Goal: Task Accomplishment & Management: Manage account settings

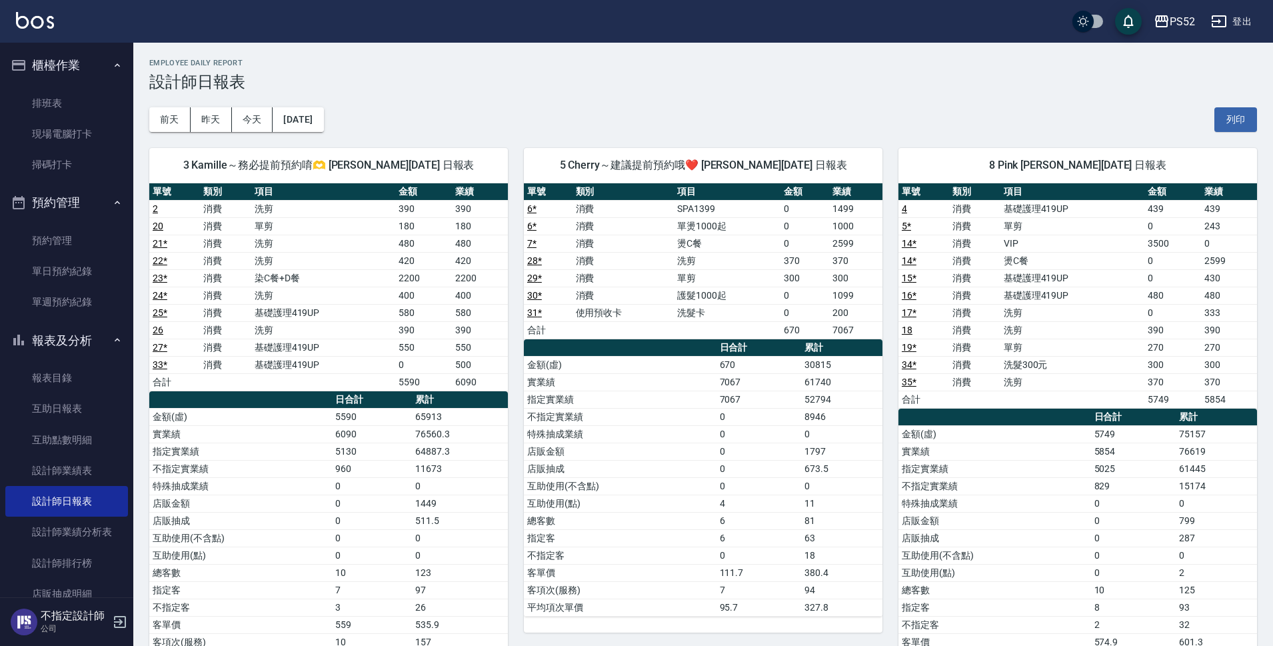
scroll to position [222, 0]
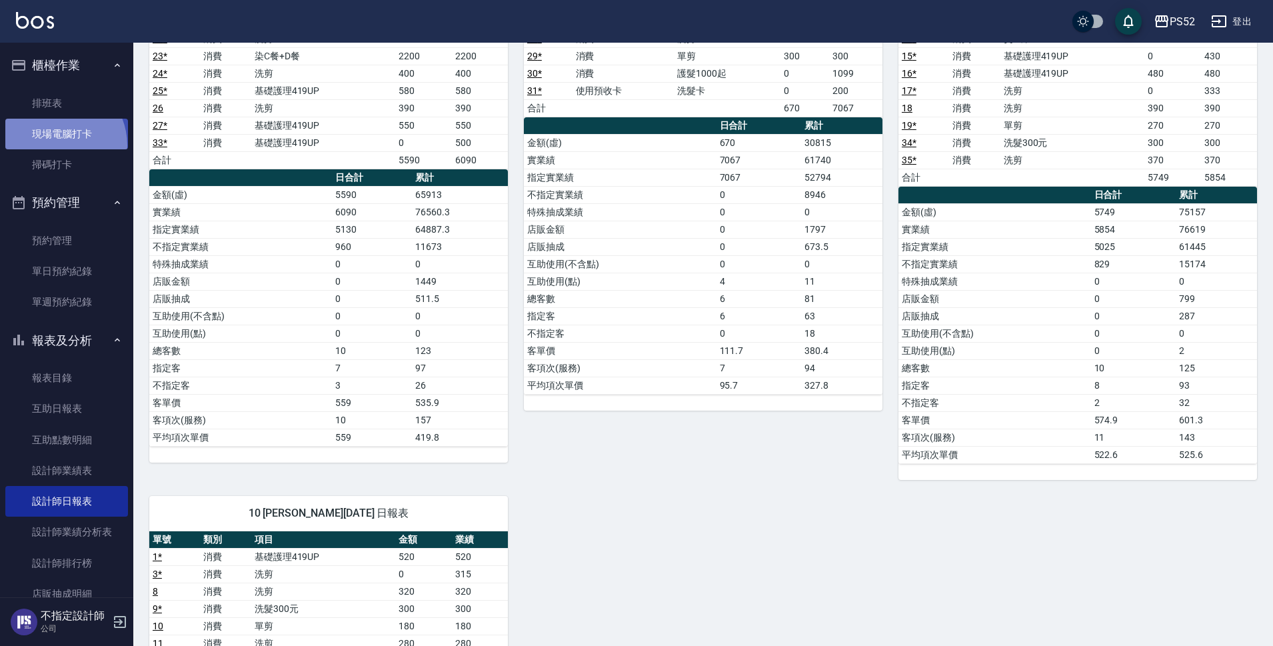
click at [54, 145] on link "現場電腦打卡" at bounding box center [66, 134] width 123 height 31
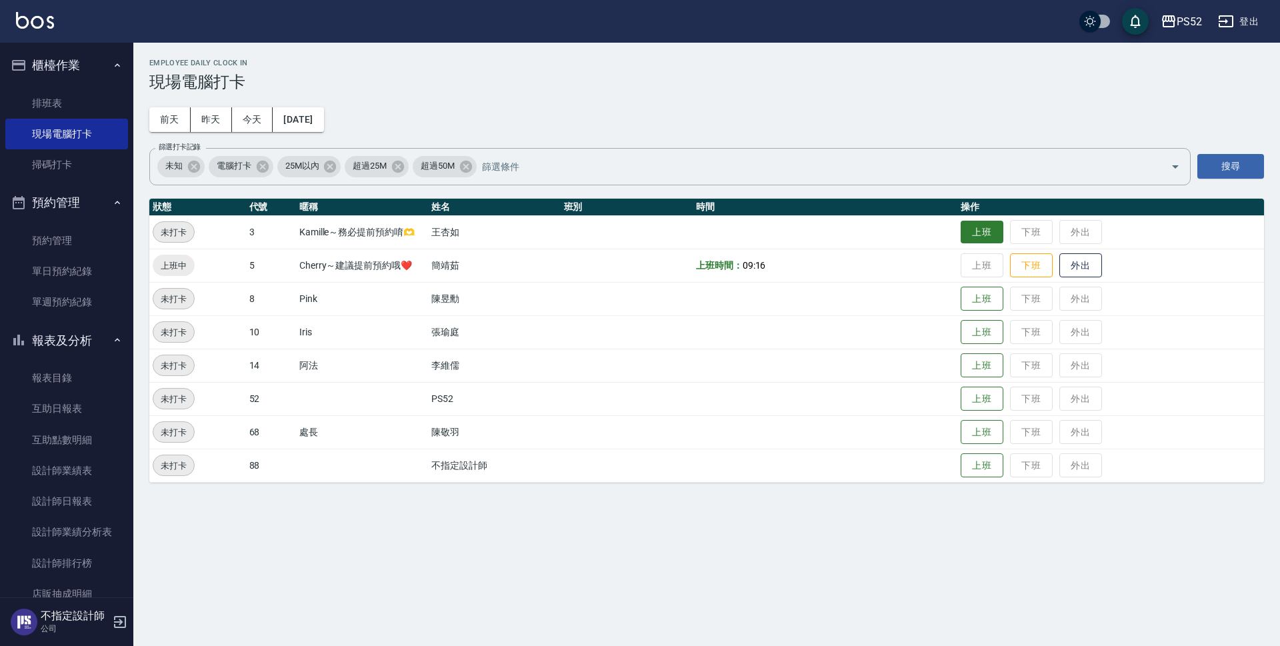
click at [988, 230] on button "上班" at bounding box center [982, 232] width 43 height 23
click at [984, 296] on button "上班" at bounding box center [982, 298] width 43 height 23
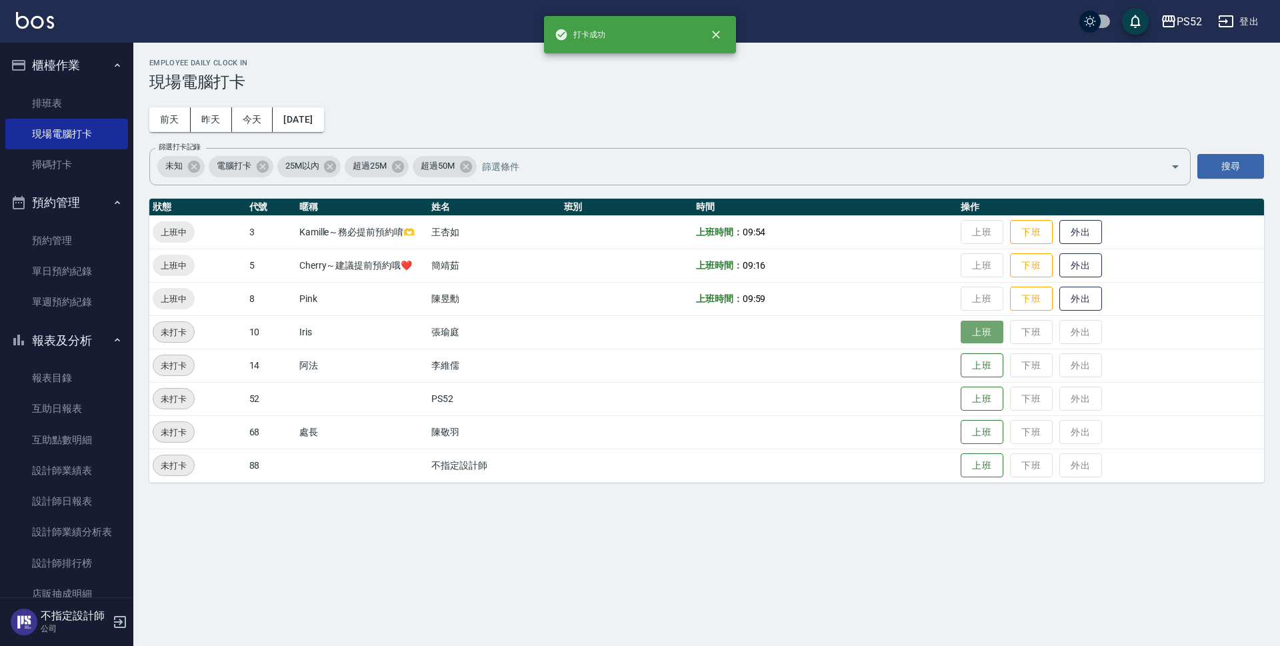
click at [993, 327] on button "上班" at bounding box center [982, 332] width 43 height 23
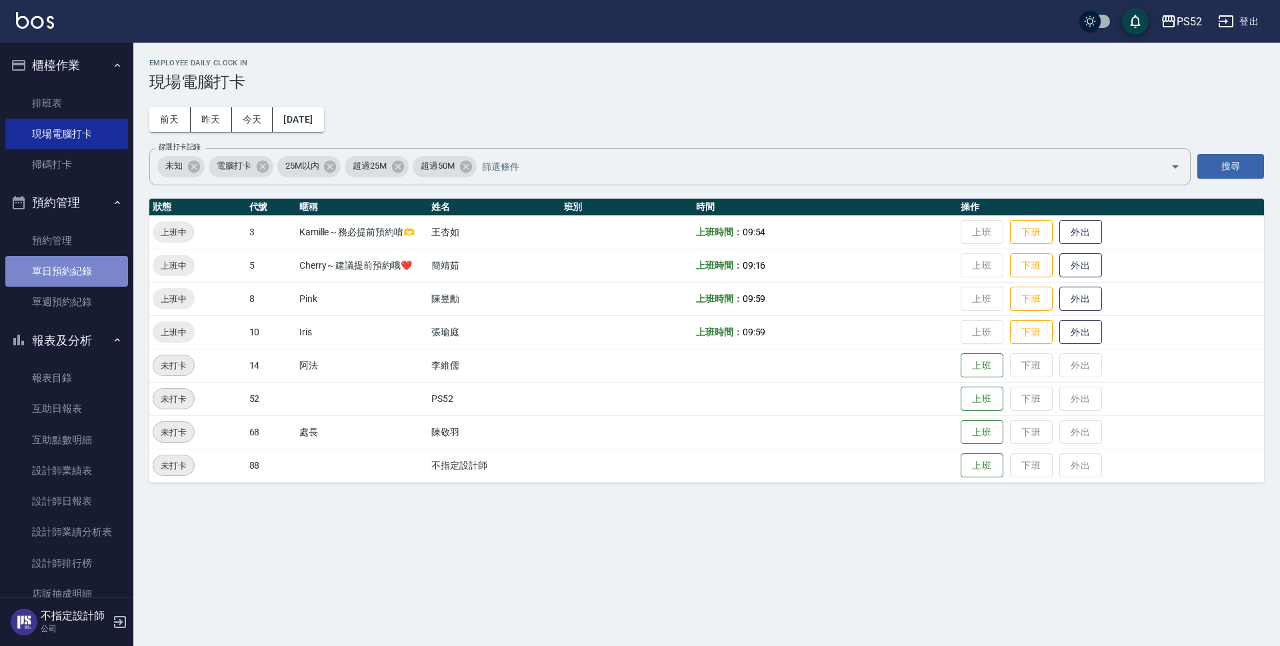
click at [95, 267] on link "單日預約紀錄" at bounding box center [66, 271] width 123 height 31
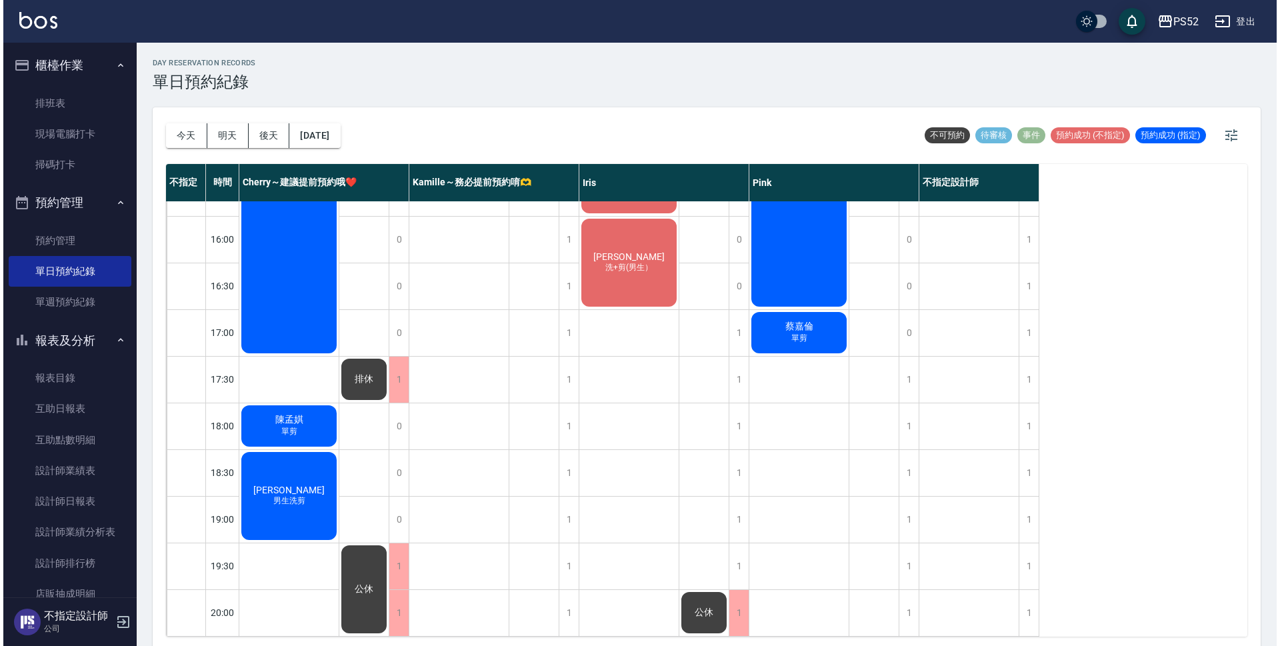
scroll to position [510, 0]
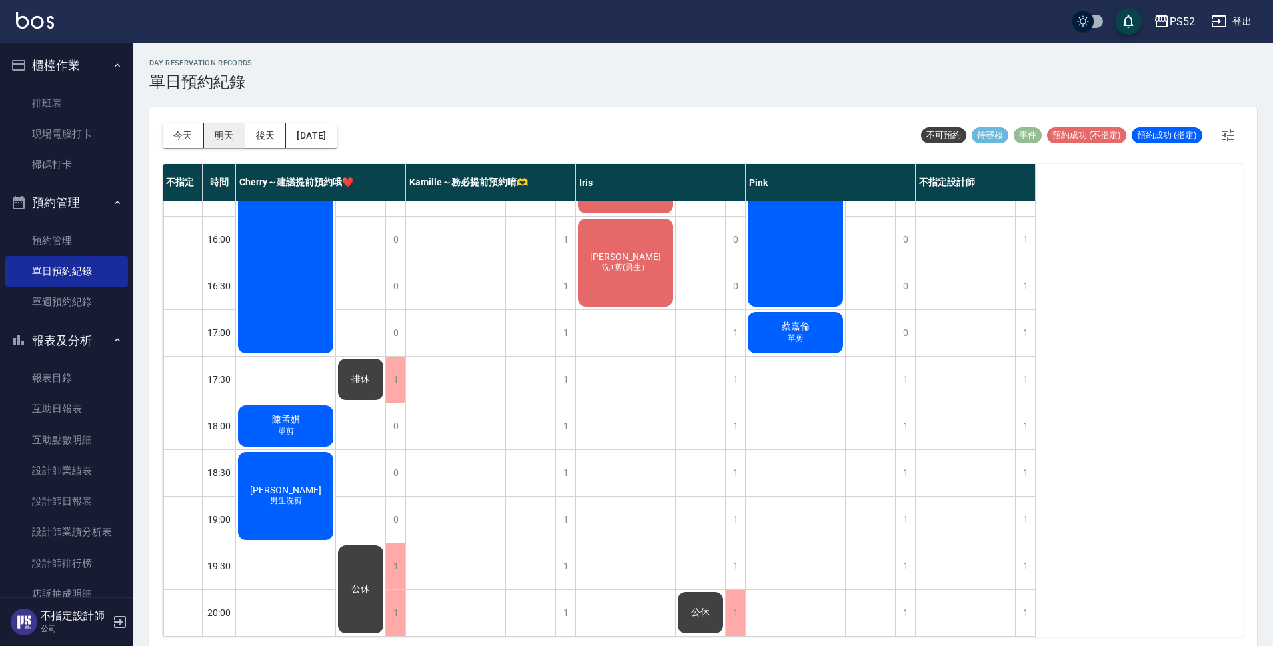
click at [234, 133] on button "明天" at bounding box center [224, 135] width 41 height 25
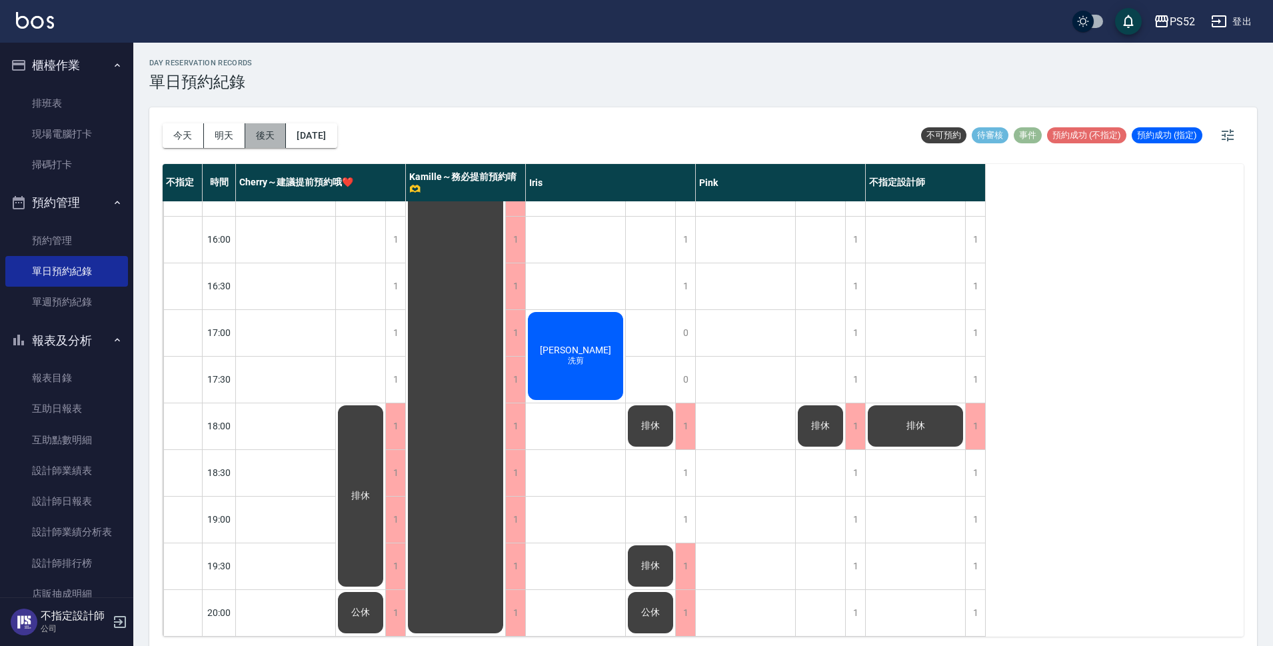
click at [270, 127] on button "後天" at bounding box center [265, 135] width 41 height 25
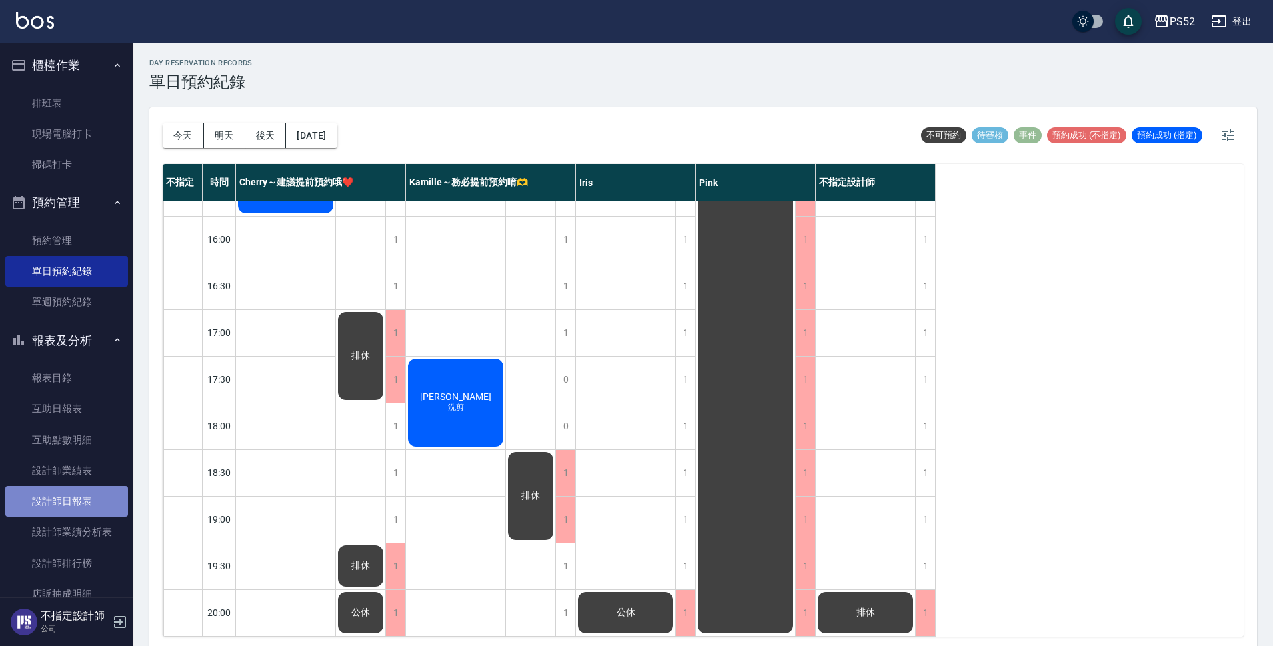
click at [79, 501] on link "設計師日報表" at bounding box center [66, 501] width 123 height 31
